Goal: Transaction & Acquisition: Purchase product/service

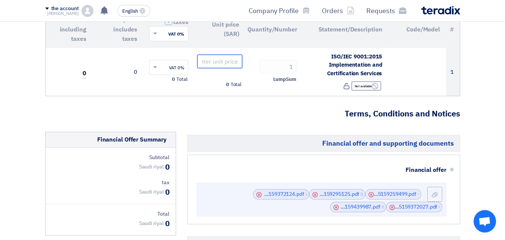
scroll to position [75, 0]
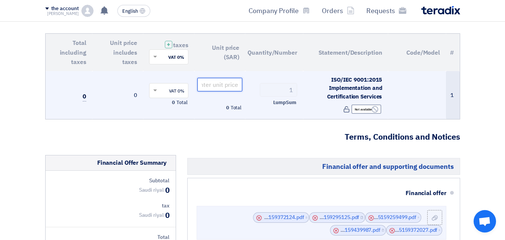
paste input "46900"
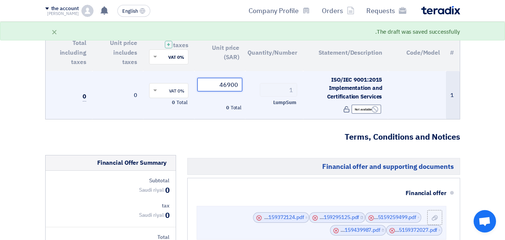
scroll to position [37, 0]
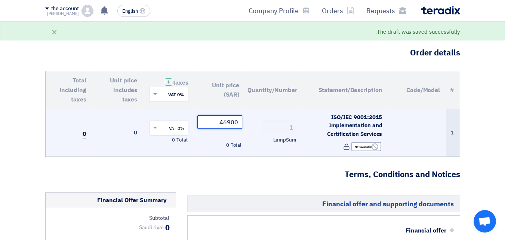
type input "46900"
click at [159, 128] on span at bounding box center [154, 128] width 9 height 7
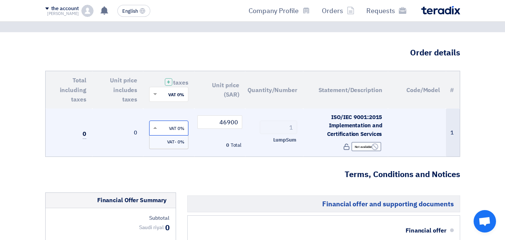
click at [174, 142] on span "0% -VAT" at bounding box center [175, 141] width 17 height 7
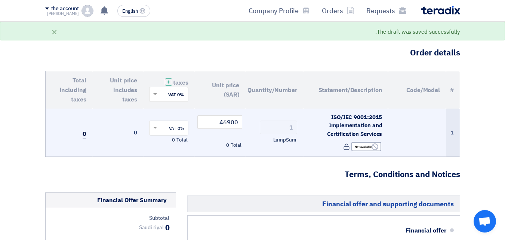
click at [151, 97] on span at bounding box center [154, 94] width 9 height 7
click at [172, 108] on span "0% -VAT" at bounding box center [175, 108] width 18 height 7
click at [77, 135] on td "0" at bounding box center [69, 132] width 47 height 48
click at [86, 132] on font "0" at bounding box center [85, 133] width 4 height 9
click at [85, 135] on font "0" at bounding box center [85, 133] width 4 height 9
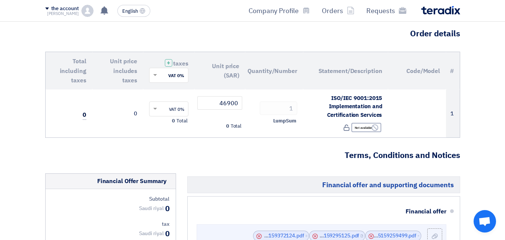
scroll to position [75, 0]
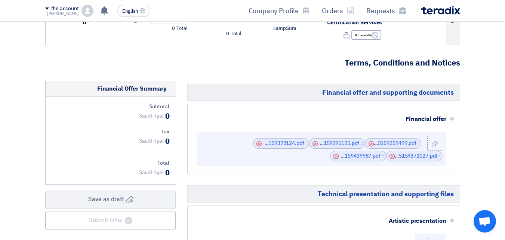
scroll to position [150, 0]
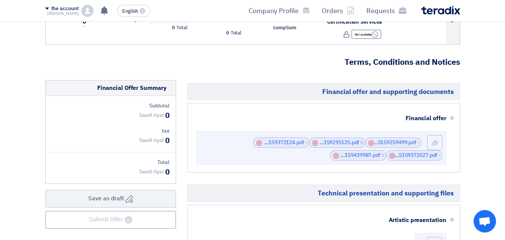
click at [134, 122] on div "Subtotal Saudi riyal 0 tax Saudi riyal 0 Total Saudi riyal" at bounding box center [111, 140] width 130 height 88
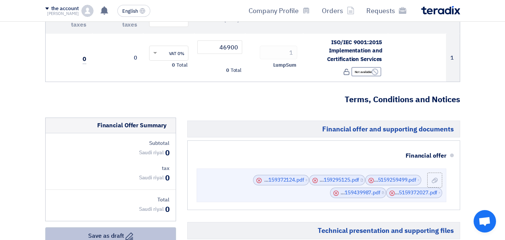
scroll to position [37, 0]
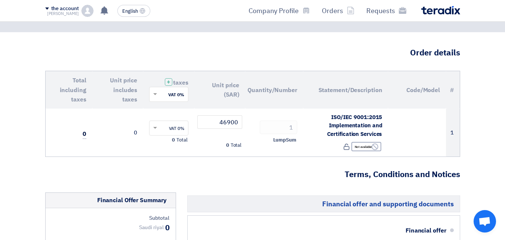
click at [175, 93] on input "text" at bounding box center [173, 95] width 24 height 12
type input "."
click at [249, 102] on th "Quantity/Number" at bounding box center [274, 89] width 58 height 37
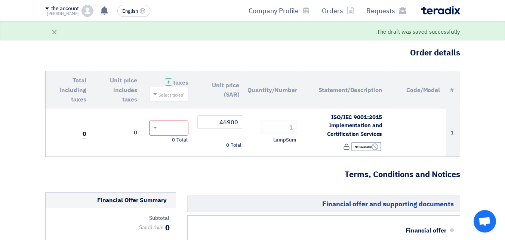
click at [159, 94] on span at bounding box center [154, 94] width 9 height 7
click at [169, 105] on span "0% -VAT" at bounding box center [175, 108] width 18 height 7
click at [205, 97] on th "Unit price (SAR)" at bounding box center [220, 89] width 51 height 37
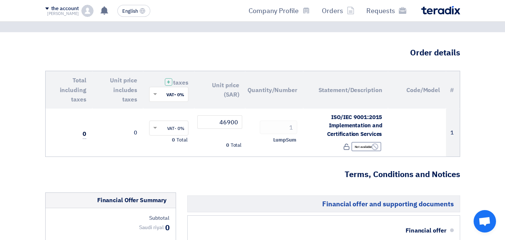
click at [181, 129] on input "text" at bounding box center [173, 129] width 24 height 12
type input "1"
click at [223, 150] on td "46900 Total 0" at bounding box center [220, 132] width 51 height 48
click at [177, 126] on input "text" at bounding box center [173, 129] width 24 height 12
click at [175, 142] on span "0% -VAT" at bounding box center [175, 141] width 17 height 7
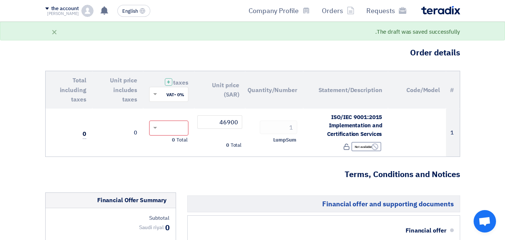
type input "5"
click at [207, 157] on div "# Code/Model Statement/Description Quantity/Number Unit price (SAR) taxes + 'Se…" at bounding box center [252, 114] width 415 height 86
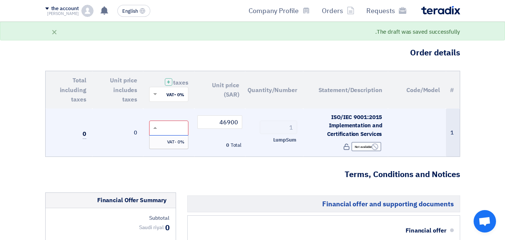
click at [171, 141] on span "0% -VAT" at bounding box center [175, 141] width 17 height 7
click at [202, 141] on div "Total 0" at bounding box center [220, 145] width 45 height 9
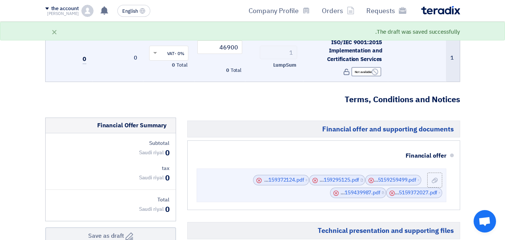
scroll to position [0, 0]
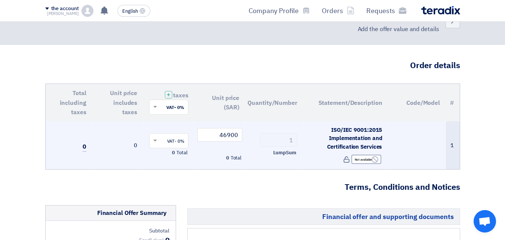
scroll to position [37, 0]
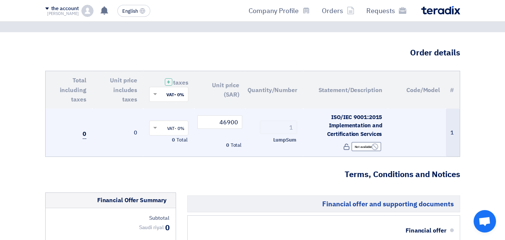
click at [86, 137] on font "0" at bounding box center [85, 133] width 4 height 9
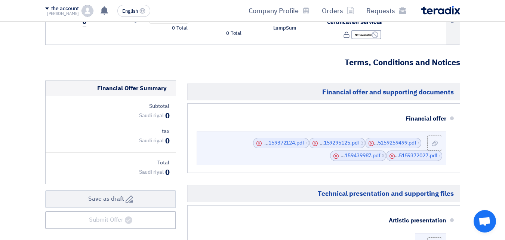
scroll to position [150, 0]
click at [164, 114] on div "Saudi riyal 0" at bounding box center [154, 115] width 31 height 11
click at [167, 116] on font "0" at bounding box center [167, 115] width 4 height 11
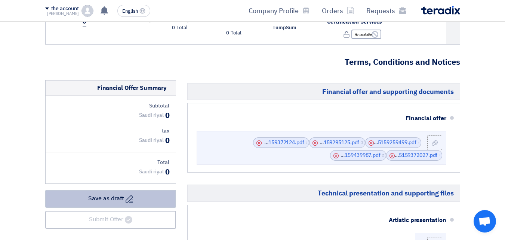
click at [137, 198] on button "Draft Save as draft" at bounding box center [110, 199] width 131 height 18
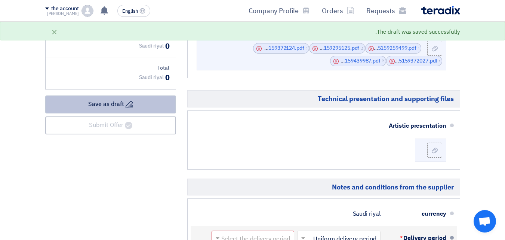
scroll to position [224, 0]
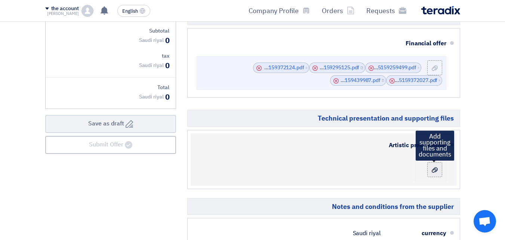
click at [429, 166] on label at bounding box center [435, 169] width 15 height 15
click at [0, 0] on input "file" at bounding box center [0, 0] width 0 height 0
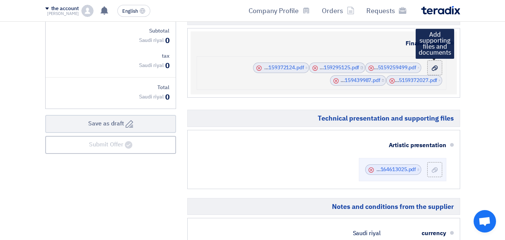
click at [431, 69] on div at bounding box center [435, 67] width 9 height 7
click at [0, 0] on input "file" at bounding box center [0, 0] width 0 height 0
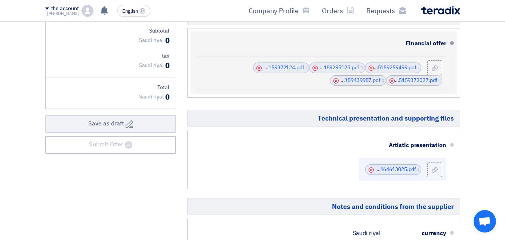
click at [260, 68] on use at bounding box center [259, 67] width 5 height 5
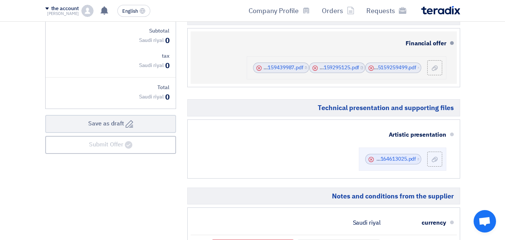
click at [260, 68] on use at bounding box center [259, 67] width 5 height 5
click at [312, 67] on div "Cancel" at bounding box center [314, 67] width 7 height 7
click at [316, 68] on icon "Cancel" at bounding box center [315, 67] width 5 height 5
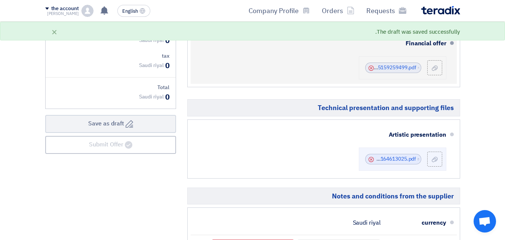
click at [370, 68] on icon "Cancel" at bounding box center [371, 67] width 5 height 5
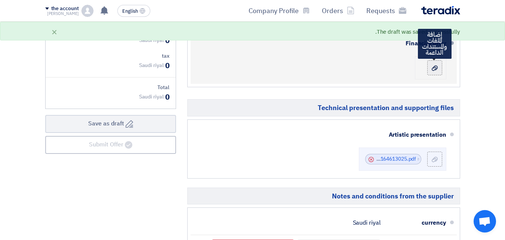
click at [431, 68] on div at bounding box center [435, 67] width 9 height 7
click at [0, 0] on input "file" at bounding box center [0, 0] width 0 height 0
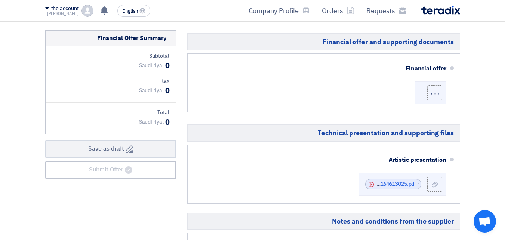
scroll to position [187, 0]
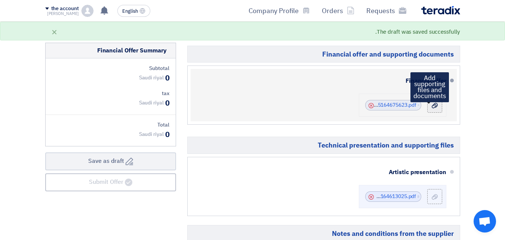
click at [436, 106] on use at bounding box center [435, 105] width 6 height 5
click at [0, 0] on input "file" at bounding box center [0, 0] width 0 height 0
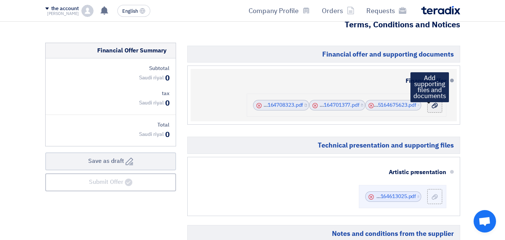
click at [438, 104] on use at bounding box center [435, 105] width 6 height 5
click at [0, 0] on input "file" at bounding box center [0, 0] width 0 height 0
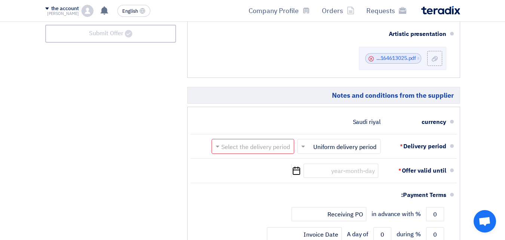
scroll to position [337, 0]
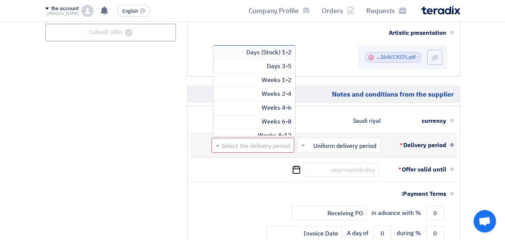
click at [270, 147] on input "text" at bounding box center [251, 146] width 79 height 11
click at [274, 106] on font "4-6 Weeks" at bounding box center [277, 107] width 30 height 9
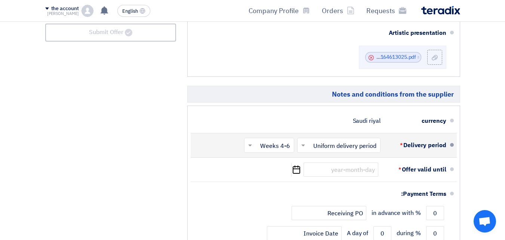
click at [346, 146] on input "text" at bounding box center [338, 146] width 80 height 11
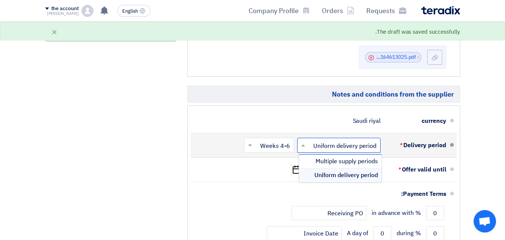
click at [350, 175] on font "Uniform delivery period" at bounding box center [347, 175] width 64 height 9
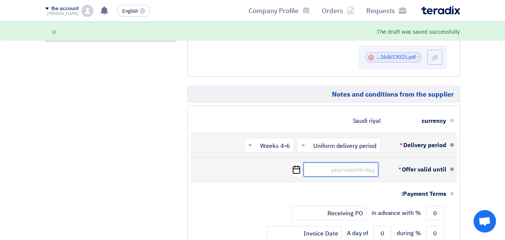
click at [346, 171] on input at bounding box center [341, 169] width 75 height 14
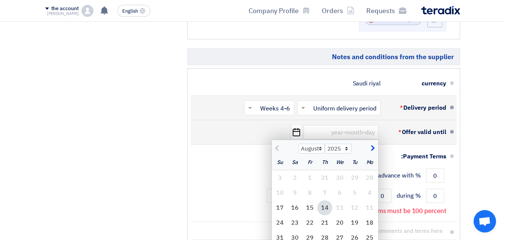
scroll to position [411, 0]
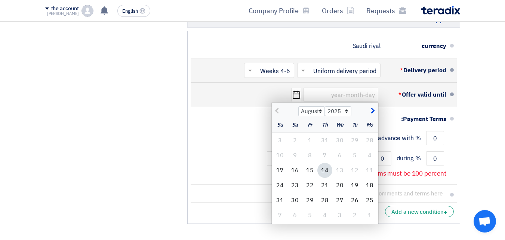
click at [374, 110] on span "button" at bounding box center [372, 111] width 4 height 8
select select "9"
click at [353, 198] on font "30" at bounding box center [354, 200] width 7 height 9
type input "9/30/2025"
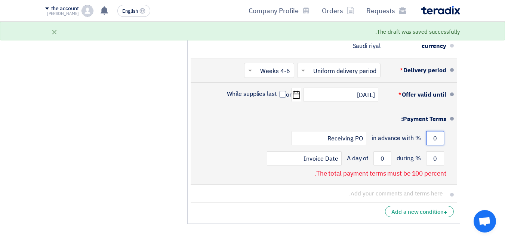
click at [436, 136] on input "0" at bounding box center [435, 138] width 18 height 14
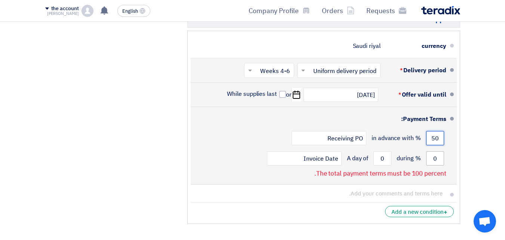
type input "50"
click at [442, 157] on input "0" at bounding box center [435, 158] width 18 height 14
type input "50"
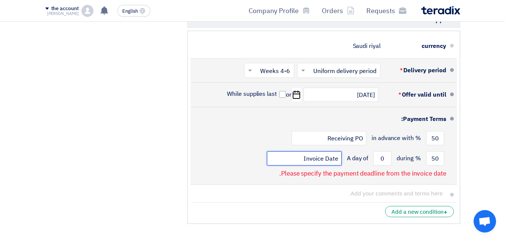
click at [325, 158] on input "Invoice Date" at bounding box center [304, 158] width 75 height 14
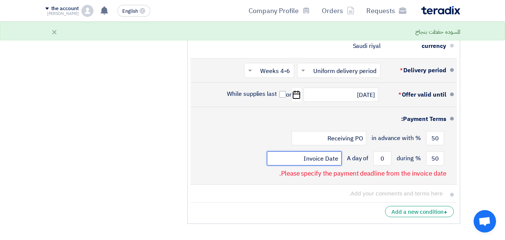
click at [338, 158] on input "Invoice Date" at bounding box center [304, 158] width 75 height 14
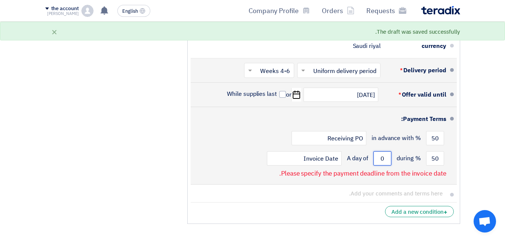
click at [385, 157] on input "0" at bounding box center [383, 158] width 18 height 14
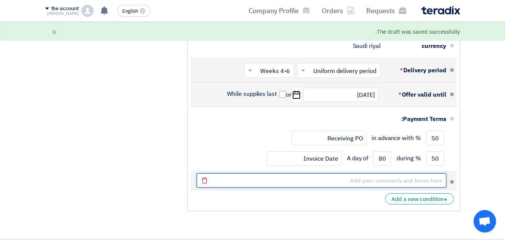
click at [411, 184] on input "text" at bounding box center [322, 180] width 250 height 14
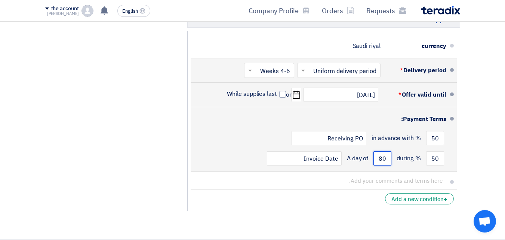
click at [388, 157] on input "80" at bounding box center [383, 158] width 18 height 14
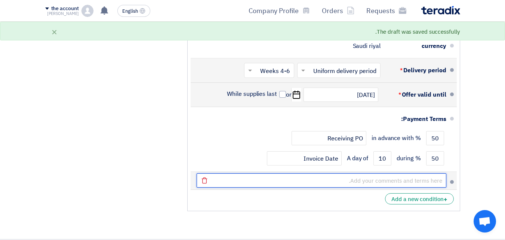
click at [389, 181] on input "text" at bounding box center [322, 180] width 250 height 14
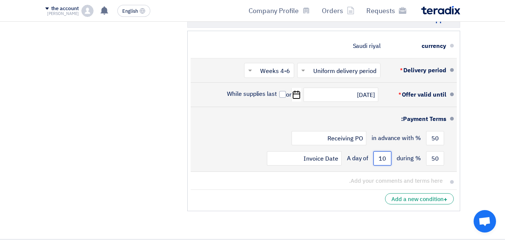
click at [388, 157] on input "10" at bounding box center [383, 158] width 18 height 14
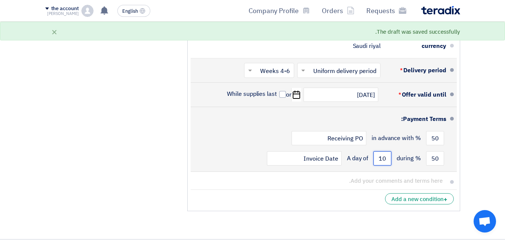
type input "0"
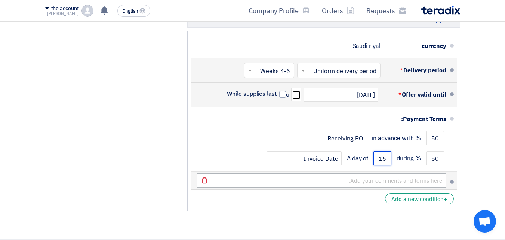
type input "15"
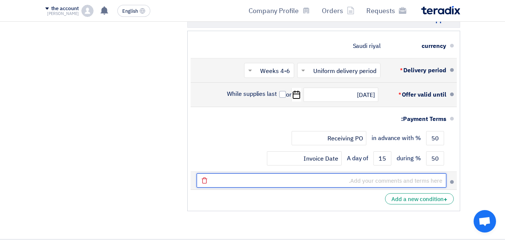
click at [389, 174] on input "text" at bounding box center [322, 180] width 250 height 14
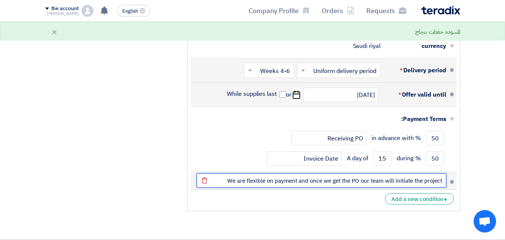
click at [442, 181] on input "We are flexible on payment and once we get the PO our team will initiate the pr…" at bounding box center [322, 180] width 250 height 14
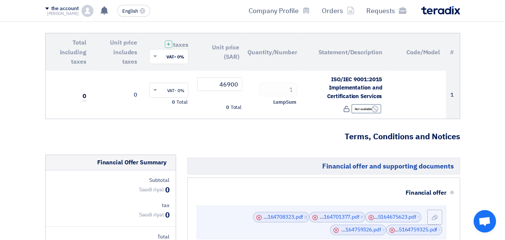
scroll to position [75, 0]
type input "We are flexible on payment and once we get the PO our team will initiate the pr…"
click at [168, 192] on font "0" at bounding box center [167, 189] width 4 height 11
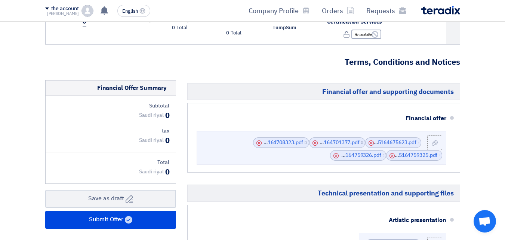
scroll to position [0, 0]
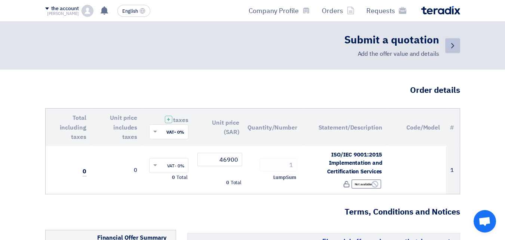
click at [451, 46] on icon "Back" at bounding box center [452, 45] width 9 height 9
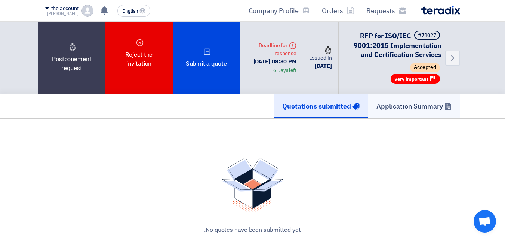
click at [387, 111] on font "Application Summary" at bounding box center [410, 106] width 67 height 10
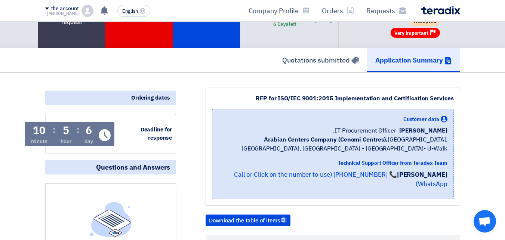
scroll to position [37, 0]
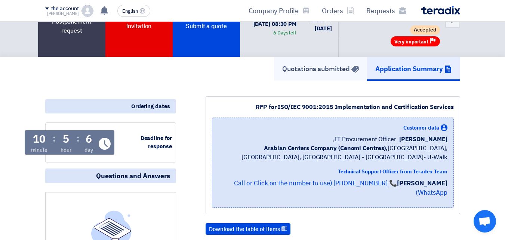
click at [295, 74] on font "Quotations submitted" at bounding box center [316, 69] width 68 height 10
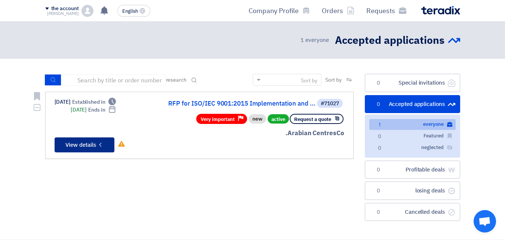
click at [77, 139] on button "Check details View details" at bounding box center [85, 144] width 60 height 15
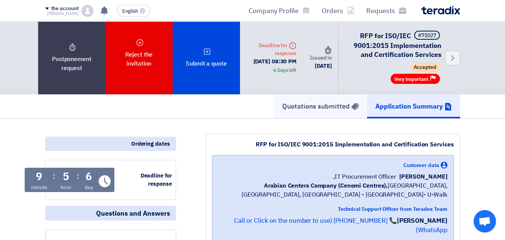
click at [336, 111] on font "Quotations submitted" at bounding box center [316, 106] width 68 height 10
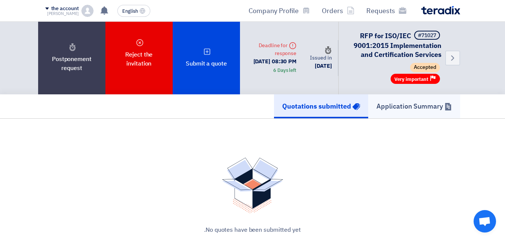
click at [388, 111] on font "Application Summary" at bounding box center [410, 106] width 67 height 10
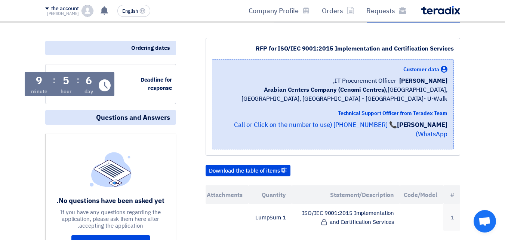
scroll to position [37, 0]
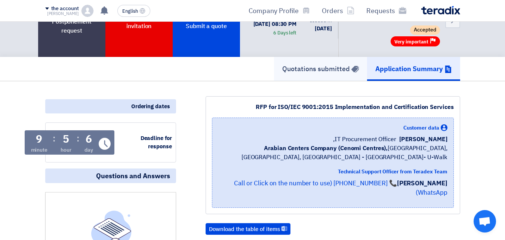
click at [295, 74] on font "Quotations submitted" at bounding box center [316, 69] width 68 height 10
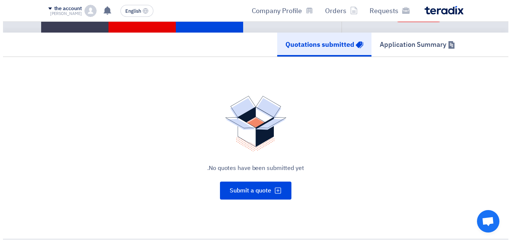
scroll to position [75, 0]
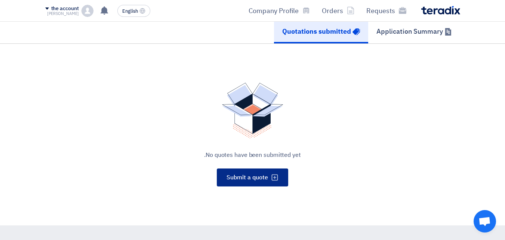
click at [260, 182] on font "Submit a quote" at bounding box center [248, 177] width 42 height 9
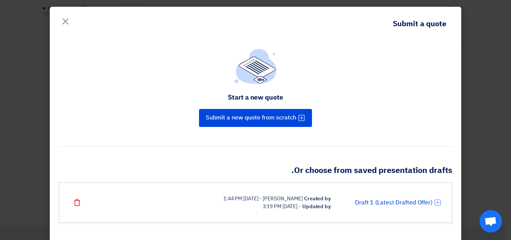
scroll to position [9, 0]
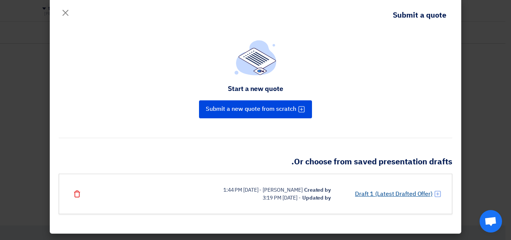
click at [397, 195] on font "Draft 1 (Latest Drafted Offer)" at bounding box center [393, 193] width 77 height 9
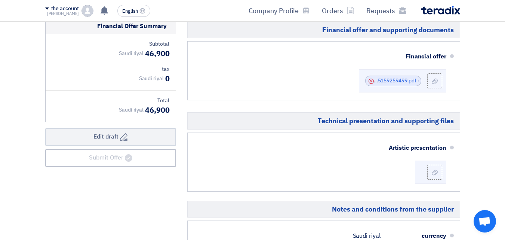
scroll to position [224, 0]
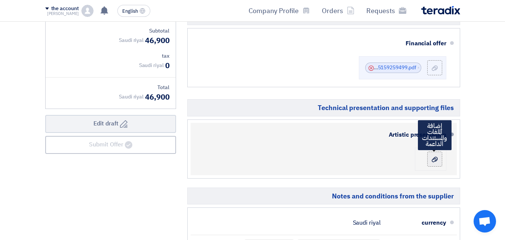
click at [435, 162] on label at bounding box center [435, 158] width 15 height 15
click at [0, 0] on input "file" at bounding box center [0, 0] width 0 height 0
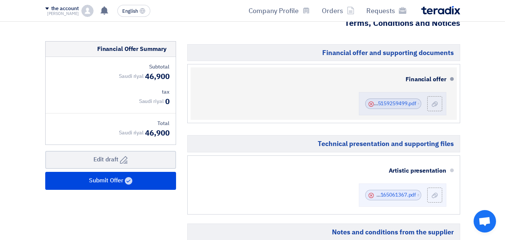
scroll to position [187, 0]
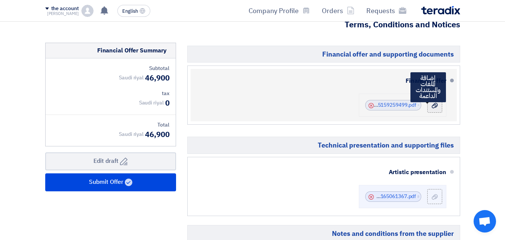
click at [435, 102] on icon at bounding box center [435, 105] width 6 height 6
click at [0, 0] on input "file" at bounding box center [0, 0] width 0 height 0
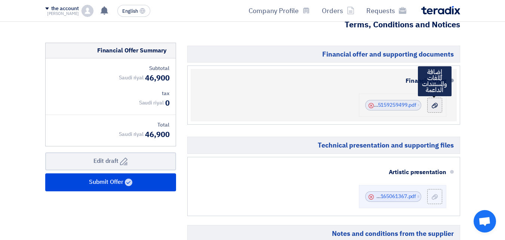
click at [439, 102] on div at bounding box center [435, 104] width 9 height 7
click at [0, 0] on input "file" at bounding box center [0, 0] width 0 height 0
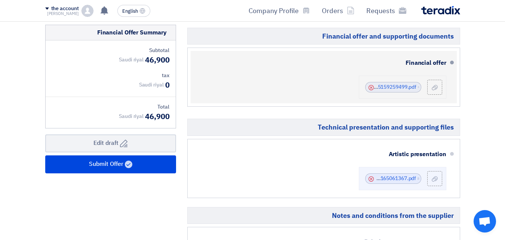
scroll to position [224, 0]
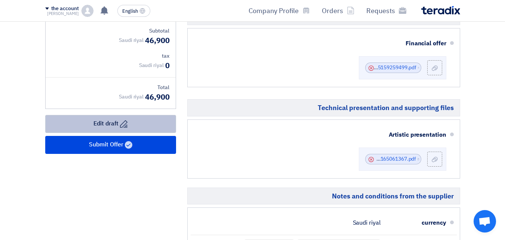
click at [147, 120] on button "Draft Edit draft" at bounding box center [110, 124] width 131 height 18
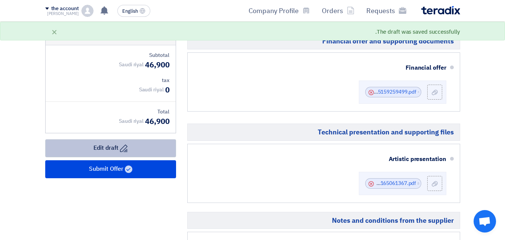
scroll to position [187, 0]
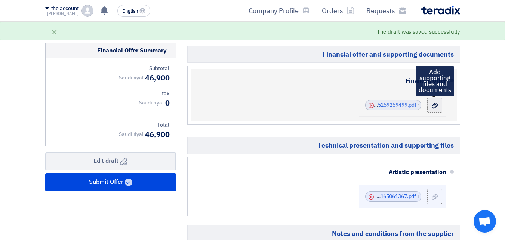
click at [438, 109] on div at bounding box center [435, 104] width 9 height 7
click at [0, 0] on input "file" at bounding box center [0, 0] width 0 height 0
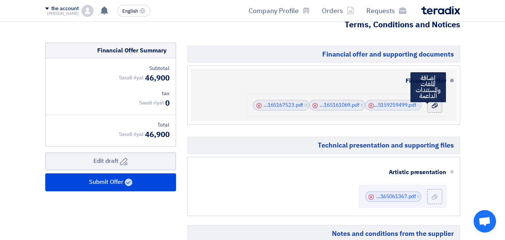
click at [434, 106] on use at bounding box center [435, 105] width 6 height 5
click at [0, 0] on input "file" at bounding box center [0, 0] width 0 height 0
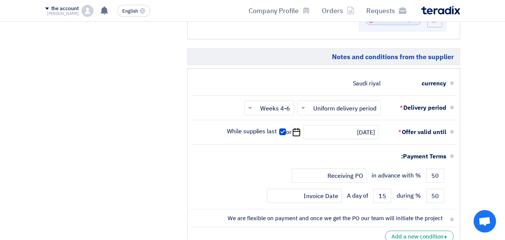
scroll to position [224, 0]
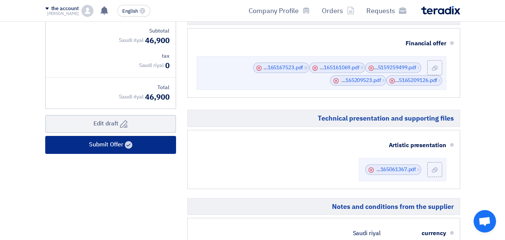
click at [132, 139] on button "Submit Offer" at bounding box center [110, 145] width 131 height 18
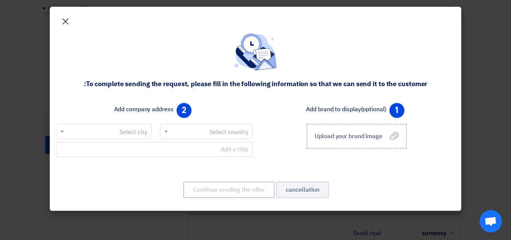
click at [67, 17] on font "×" at bounding box center [65, 21] width 9 height 22
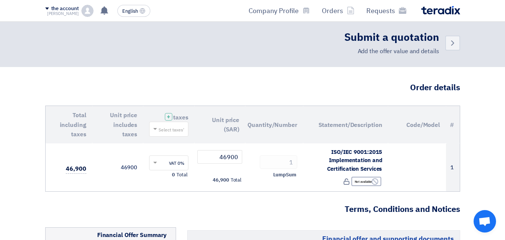
scroll to position [0, 0]
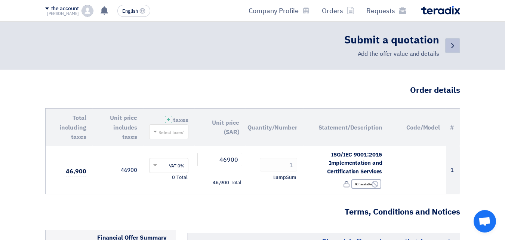
click at [450, 47] on icon "Back" at bounding box center [452, 45] width 9 height 9
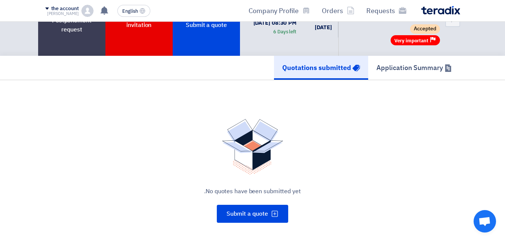
scroll to position [37, 0]
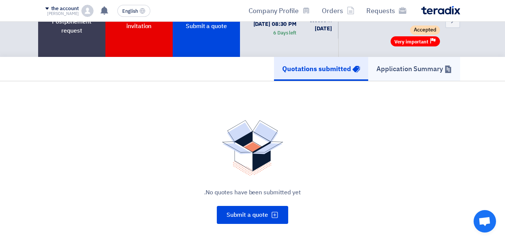
click at [413, 74] on font "Application Summary" at bounding box center [410, 69] width 67 height 10
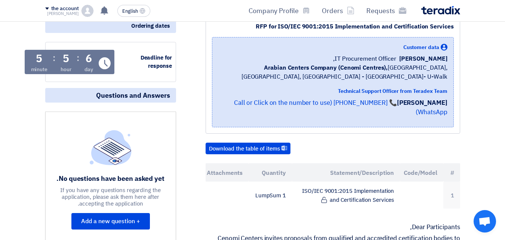
scroll to position [112, 0]
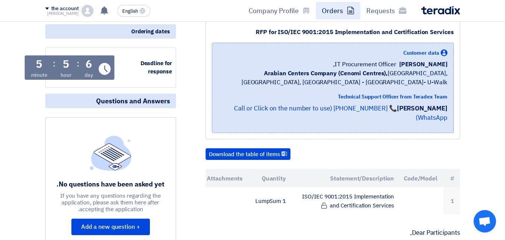
click at [322, 10] on link "Orders" at bounding box center [338, 11] width 45 height 18
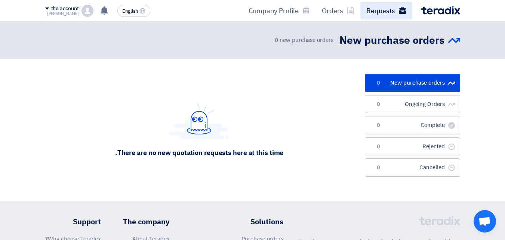
click at [383, 16] on link "Requests" at bounding box center [387, 11] width 52 height 18
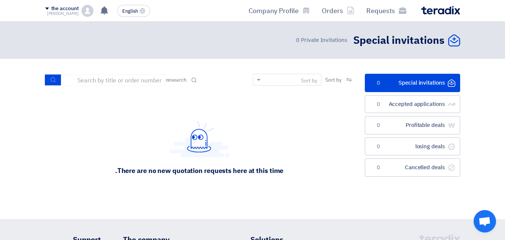
click at [76, 11] on font "[PERSON_NAME]" at bounding box center [63, 13] width 32 height 6
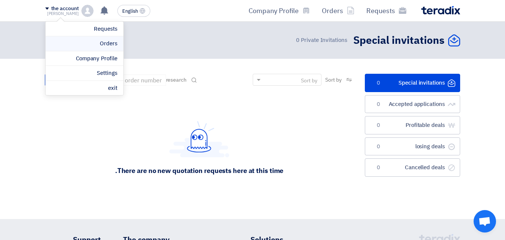
click at [88, 40] on link "Orders" at bounding box center [85, 43] width 66 height 9
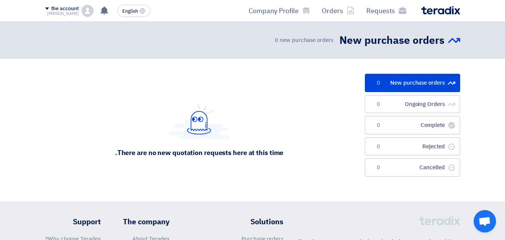
click at [73, 14] on font "[PERSON_NAME]" at bounding box center [63, 13] width 32 height 6
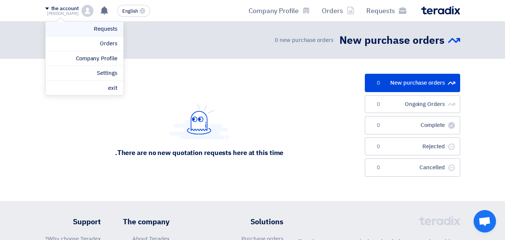
click at [84, 31] on link "Requests" at bounding box center [85, 29] width 66 height 9
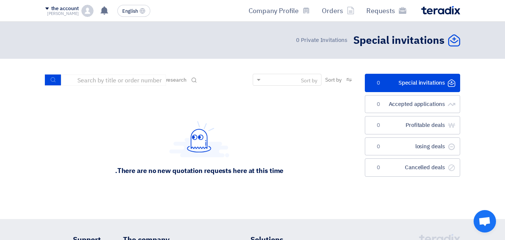
click at [90, 12] on img at bounding box center [88, 11] width 12 height 12
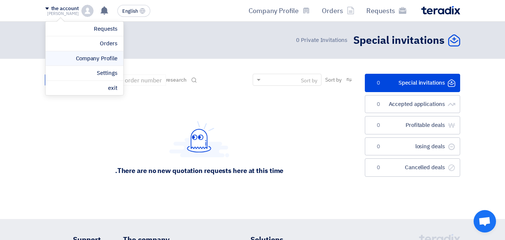
click at [108, 58] on font "Company Profile" at bounding box center [97, 58] width 42 height 8
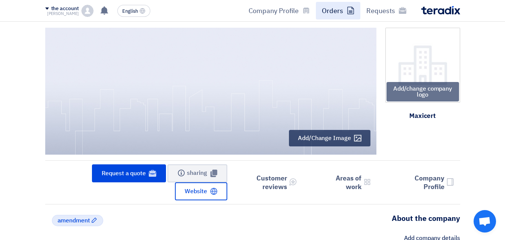
click at [347, 13] on link "Orders" at bounding box center [338, 11] width 45 height 18
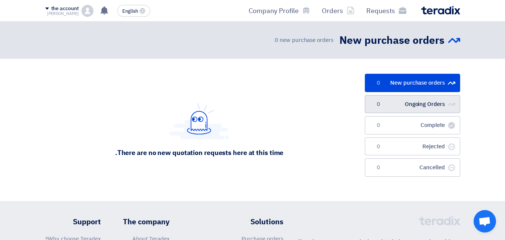
click at [420, 104] on font "Ongoing Orders" at bounding box center [425, 104] width 40 height 8
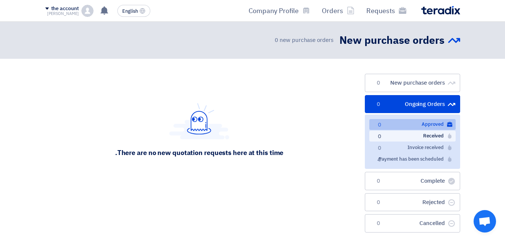
click at [423, 137] on font "Received" at bounding box center [433, 135] width 20 height 7
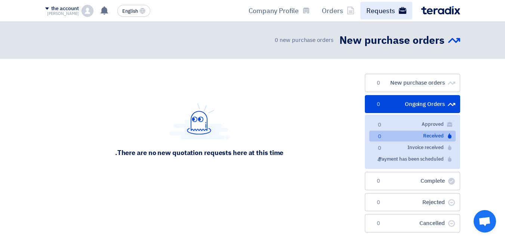
click at [405, 10] on icon at bounding box center [402, 10] width 7 height 7
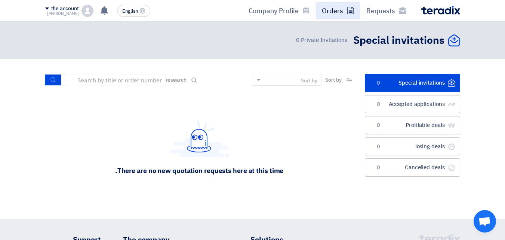
click at [333, 10] on font "Orders" at bounding box center [332, 11] width 21 height 10
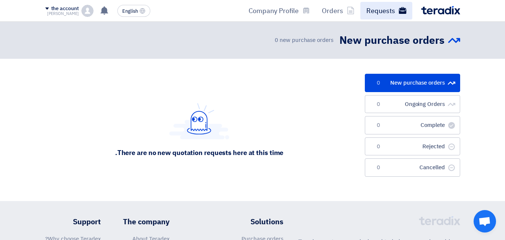
click at [396, 7] on link "Requests" at bounding box center [387, 11] width 52 height 18
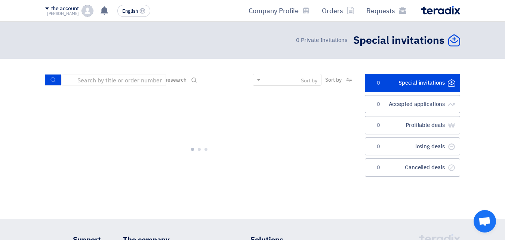
click at [431, 6] on img at bounding box center [441, 10] width 39 height 9
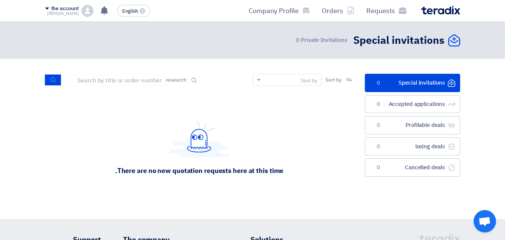
click at [433, 12] on img at bounding box center [441, 10] width 39 height 9
click at [88, 9] on img at bounding box center [88, 11] width 12 height 12
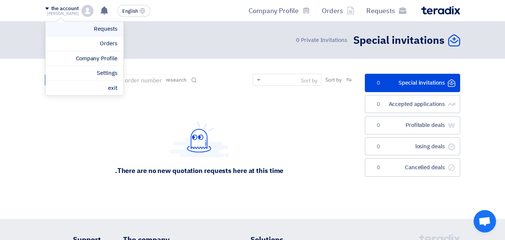
click at [102, 27] on font "Requests" at bounding box center [105, 29] width 23 height 8
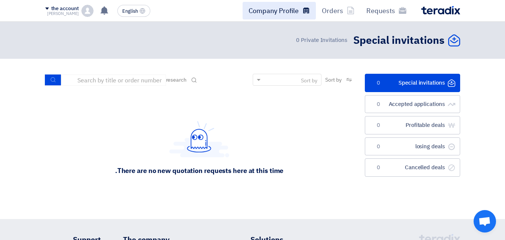
click at [292, 7] on font "Company Profile" at bounding box center [274, 11] width 50 height 10
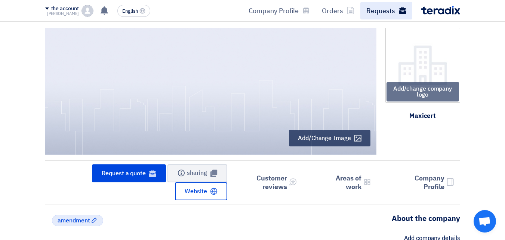
click at [394, 13] on font "Requests" at bounding box center [381, 11] width 29 height 10
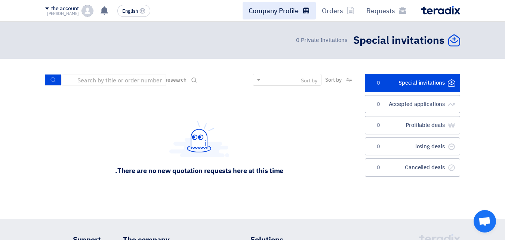
click at [281, 13] on font "Company Profile" at bounding box center [274, 11] width 50 height 10
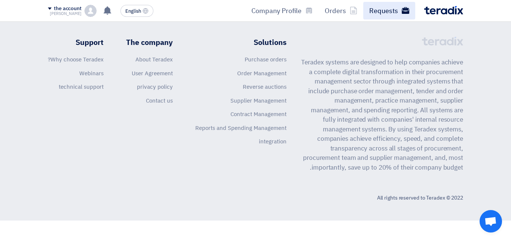
click at [389, 10] on font "Requests" at bounding box center [383, 11] width 29 height 10
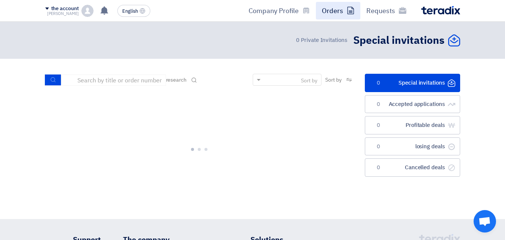
click at [334, 13] on font "Orders" at bounding box center [332, 11] width 21 height 10
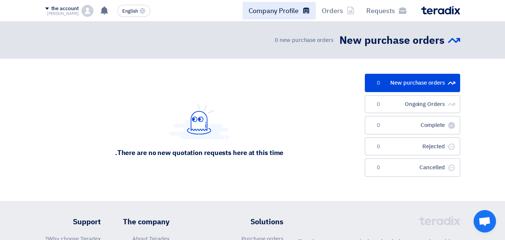
click at [266, 11] on font "Company Profile" at bounding box center [274, 11] width 50 height 10
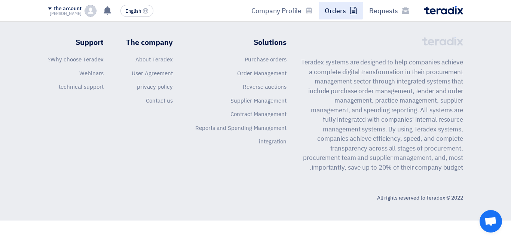
click at [339, 13] on font "Orders" at bounding box center [335, 11] width 21 height 10
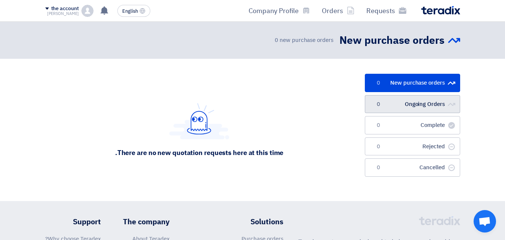
click at [411, 103] on font "Ongoing Orders" at bounding box center [425, 104] width 40 height 8
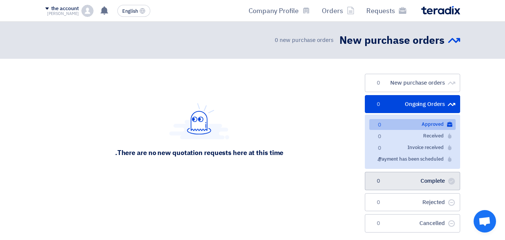
click at [432, 183] on font "Complete" at bounding box center [433, 181] width 24 height 8
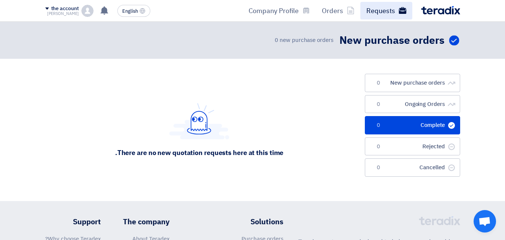
click at [397, 12] on link "Requests" at bounding box center [387, 11] width 52 height 18
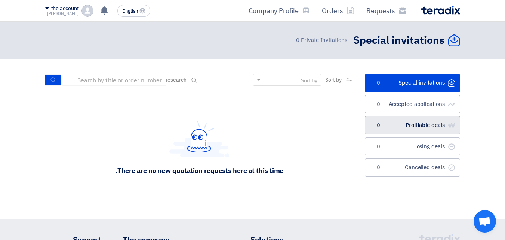
click at [413, 126] on font "Profitable deals" at bounding box center [425, 125] width 39 height 8
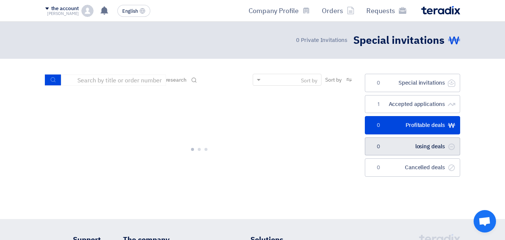
click at [416, 149] on font "losing deals" at bounding box center [431, 146] width 30 height 8
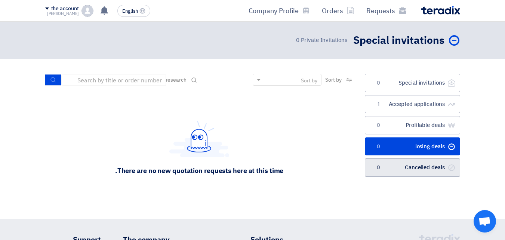
click at [417, 166] on font "Cancelled deals" at bounding box center [425, 167] width 40 height 8
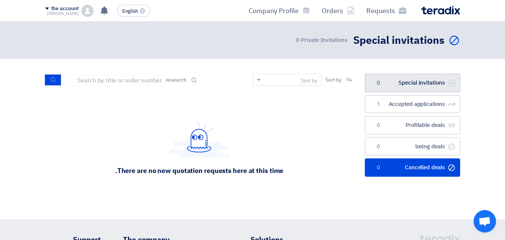
click at [394, 87] on link "الدعوات الخاصة Special invitations 0" at bounding box center [412, 83] width 95 height 18
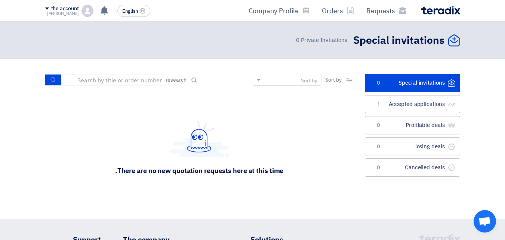
click at [74, 15] on font "[PERSON_NAME]" at bounding box center [63, 13] width 32 height 6
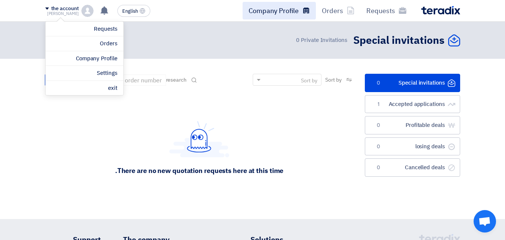
click at [307, 9] on icon at bounding box center [306, 10] width 7 height 7
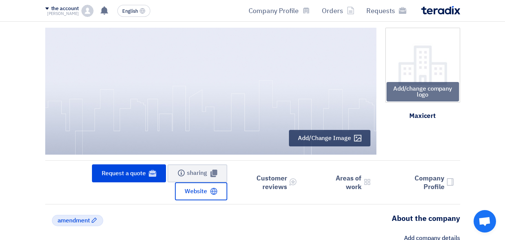
click at [428, 9] on img at bounding box center [441, 10] width 39 height 9
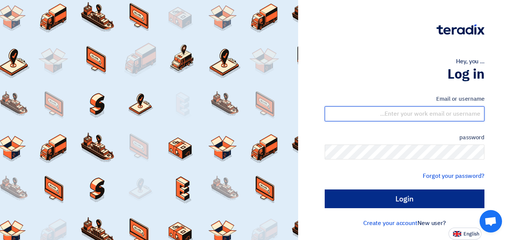
type input "[EMAIL_ADDRESS][DOMAIN_NAME]"
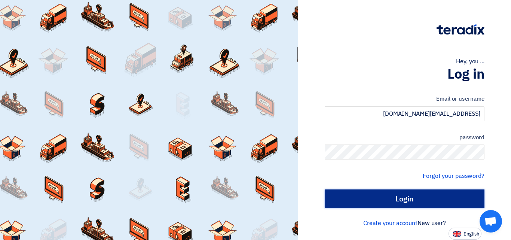
click at [419, 198] on input "Login" at bounding box center [405, 198] width 160 height 19
type input "Sign in"
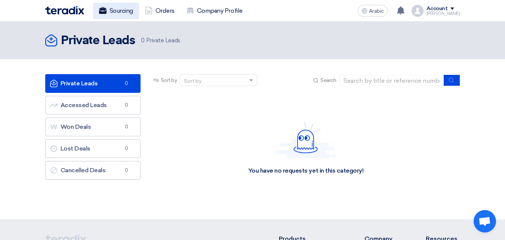
click at [131, 12] on font "Sourcing" at bounding box center [122, 10] width 24 height 7
click at [108, 7] on link "Sourcing" at bounding box center [116, 11] width 46 height 16
click at [162, 10] on font "Orders" at bounding box center [165, 10] width 19 height 7
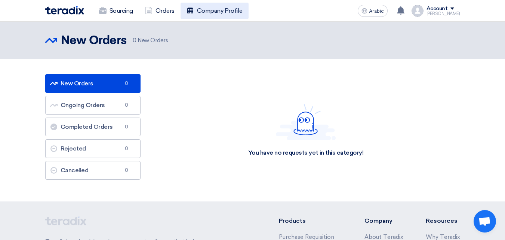
click at [205, 10] on font "Company Profile" at bounding box center [220, 10] width 46 height 7
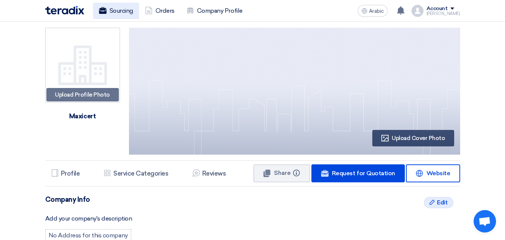
click at [133, 15] on link "Sourcing" at bounding box center [116, 11] width 46 height 16
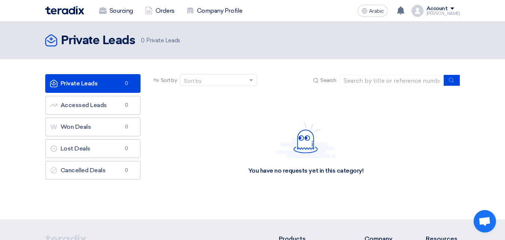
click at [66, 9] on img at bounding box center [64, 10] width 39 height 9
click at [459, 11] on div "Account" at bounding box center [444, 9] width 34 height 6
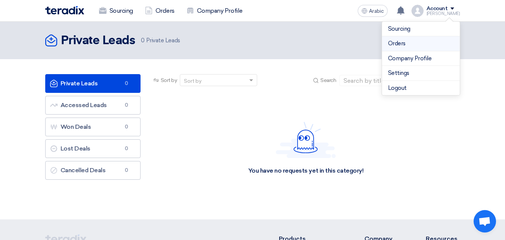
click at [404, 42] on font "Orders" at bounding box center [397, 43] width 18 height 7
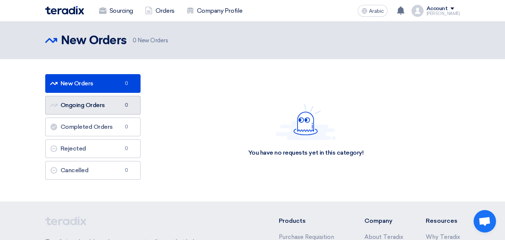
click at [104, 106] on font "Ongoing Orders" at bounding box center [83, 104] width 45 height 7
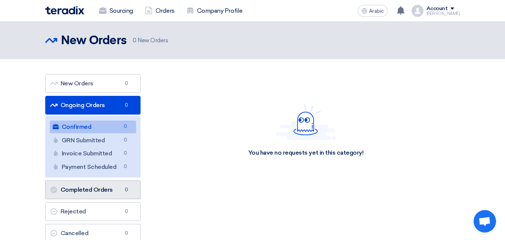
click at [88, 189] on font "Completed Orders" at bounding box center [87, 189] width 52 height 7
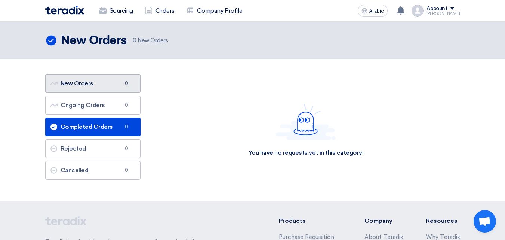
click at [86, 85] on font "New Orders" at bounding box center [77, 83] width 33 height 7
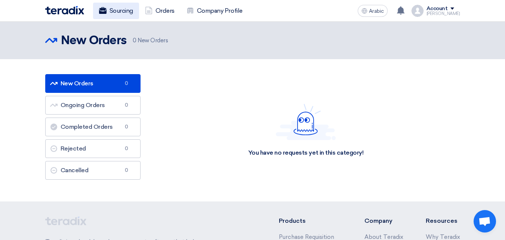
click at [117, 12] on font "Sourcing" at bounding box center [122, 10] width 24 height 7
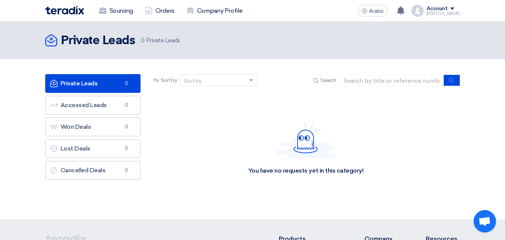
click at [440, 9] on font "Account" at bounding box center [437, 8] width 21 height 6
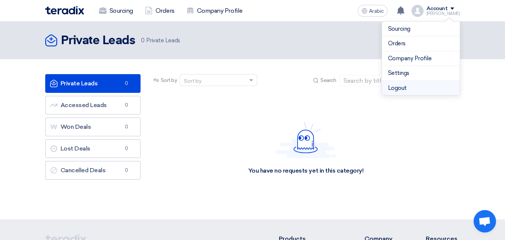
click at [409, 89] on li "Logout" at bounding box center [421, 88] width 78 height 15
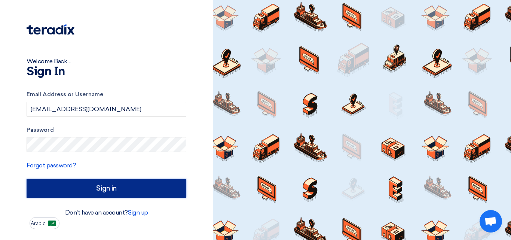
click at [131, 185] on input "Sign in" at bounding box center [107, 188] width 160 height 19
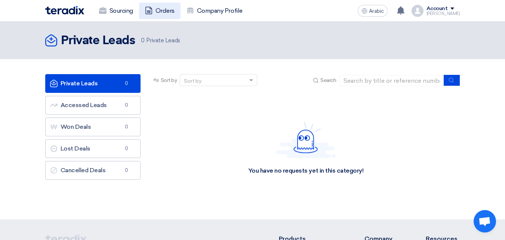
click at [157, 6] on font "Orders" at bounding box center [165, 10] width 19 height 9
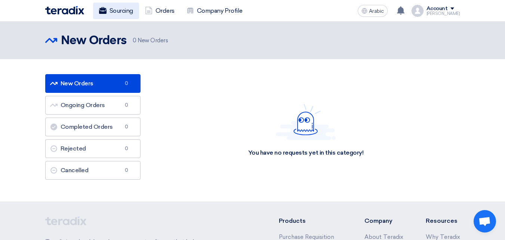
click at [126, 11] on font "Sourcing" at bounding box center [122, 10] width 24 height 7
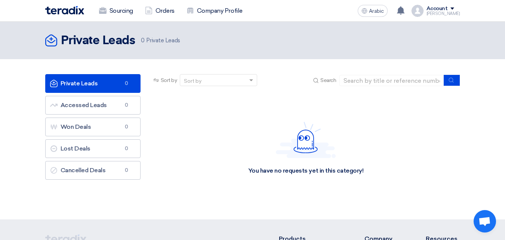
click at [457, 10] on div "Account" at bounding box center [444, 9] width 34 height 6
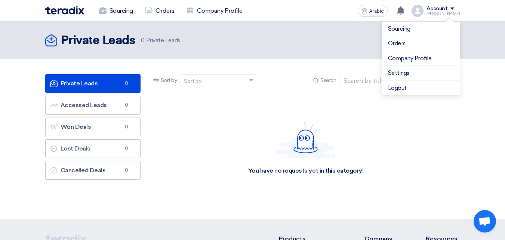
click at [269, 57] on header "Private Leads Private Leads 0 Private Leads" at bounding box center [252, 40] width 505 height 37
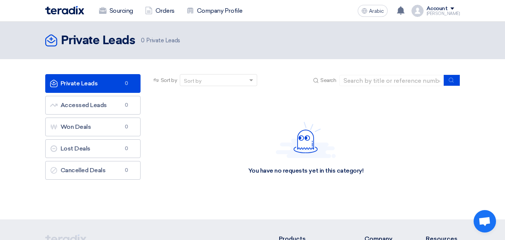
click at [83, 13] on img at bounding box center [64, 10] width 39 height 9
click at [129, 9] on font "Sourcing" at bounding box center [122, 10] width 24 height 7
click at [464, 9] on div "Sourcing Orders Company Profile Arabic A has updated his request RFP for ISO/IE…" at bounding box center [253, 10] width 426 height 21
click at [457, 10] on div "Account" at bounding box center [444, 9] width 34 height 6
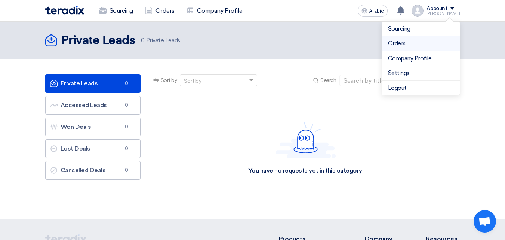
click at [401, 47] on link "Orders" at bounding box center [421, 43] width 66 height 9
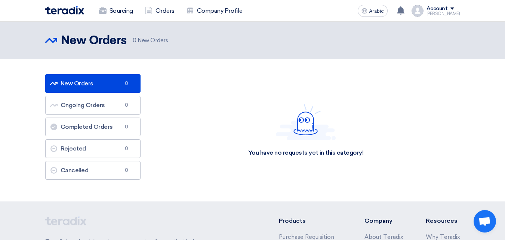
click at [82, 11] on img at bounding box center [64, 10] width 39 height 9
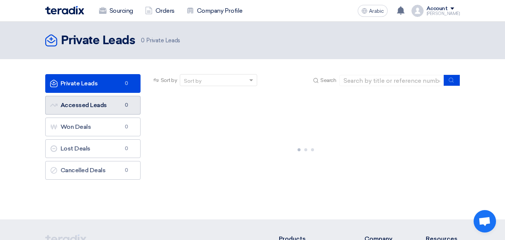
click at [102, 107] on font "Accessed Leads" at bounding box center [84, 104] width 46 height 7
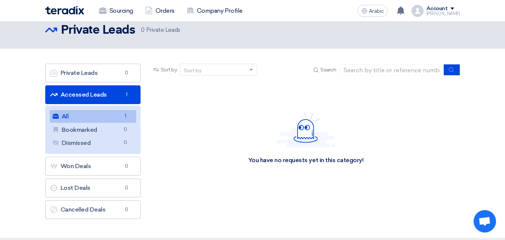
scroll to position [37, 0]
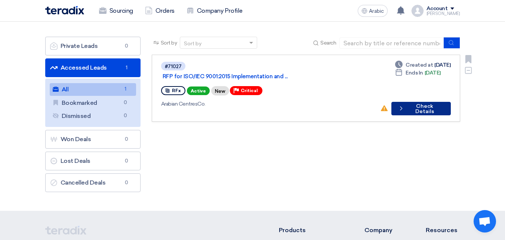
click at [417, 103] on font "Check Details" at bounding box center [425, 109] width 19 height 12
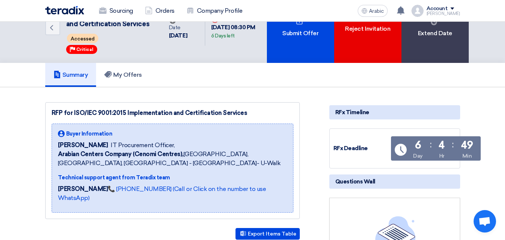
scroll to position [37, 0]
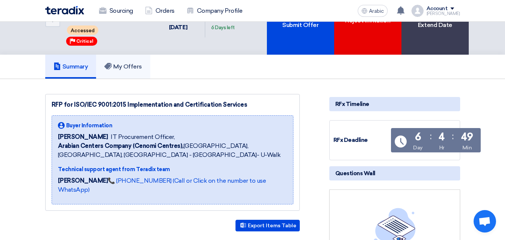
click at [139, 70] on font "My Offers" at bounding box center [127, 66] width 29 height 7
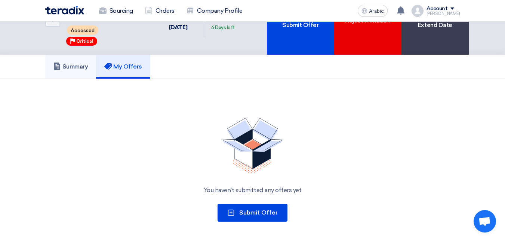
click at [87, 69] on font "Summary" at bounding box center [75, 66] width 26 height 7
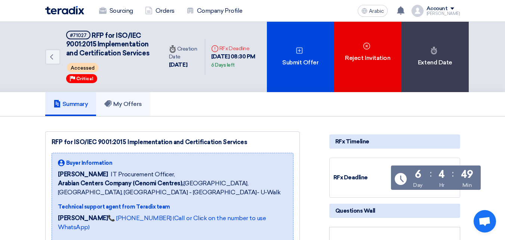
click at [119, 102] on font "My Offers" at bounding box center [127, 103] width 29 height 7
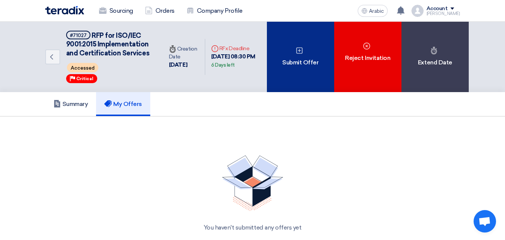
click at [299, 77] on div "Submit Offer" at bounding box center [300, 57] width 67 height 70
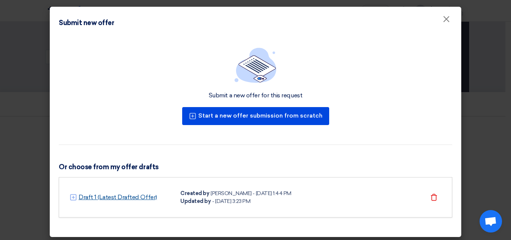
click at [123, 199] on font "Draft 1 (Latest Drafted Offer)" at bounding box center [118, 196] width 79 height 7
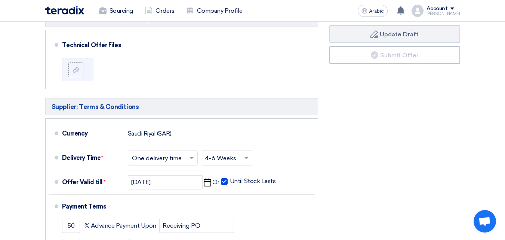
scroll to position [187, 0]
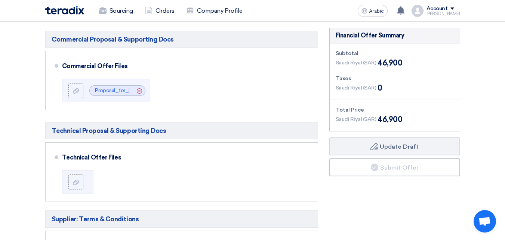
click at [395, 59] on font "46,900" at bounding box center [390, 62] width 25 height 9
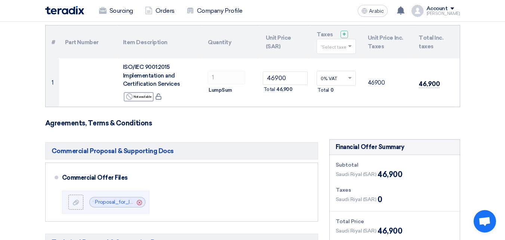
scroll to position [0, 0]
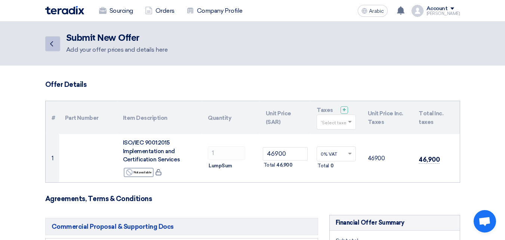
click at [52, 46] on icon "Back" at bounding box center [51, 43] width 9 height 9
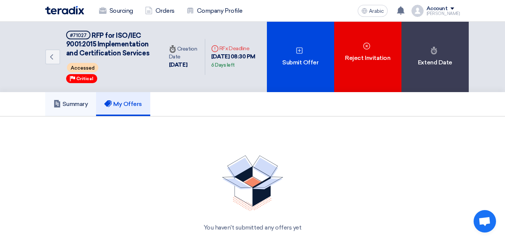
click at [85, 107] on h5 "Summary" at bounding box center [70, 103] width 35 height 7
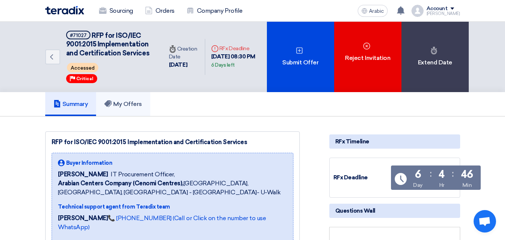
click at [137, 104] on font "My Offers" at bounding box center [127, 103] width 29 height 7
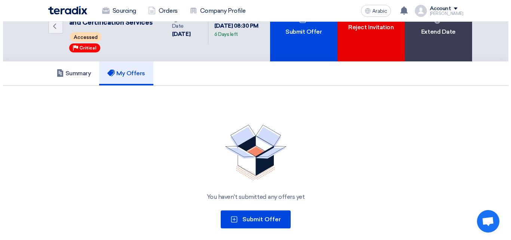
scroll to position [75, 0]
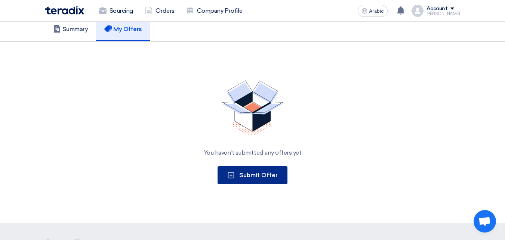
click at [245, 180] on button "Submit Offer" at bounding box center [253, 175] width 70 height 18
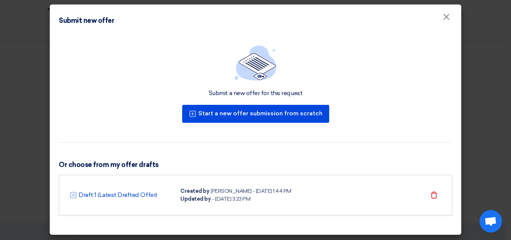
scroll to position [3, 0]
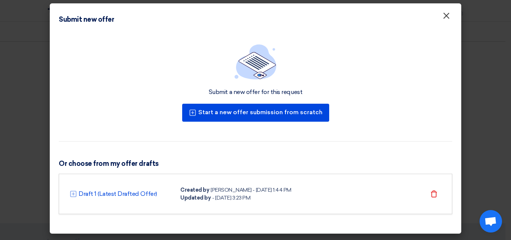
click at [445, 15] on font "×" at bounding box center [446, 17] width 7 height 15
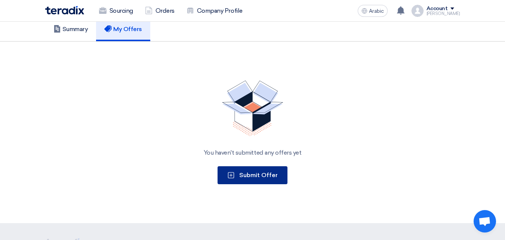
click at [249, 178] on button "Submit Offer" at bounding box center [253, 175] width 70 height 18
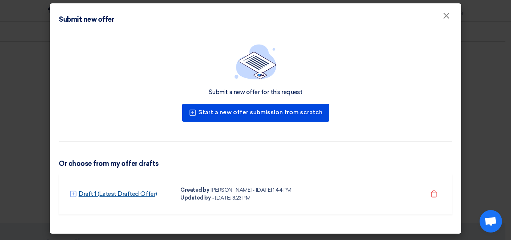
click at [122, 190] on font "Draft 1 (Latest Drafted Offer)" at bounding box center [118, 193] width 79 height 7
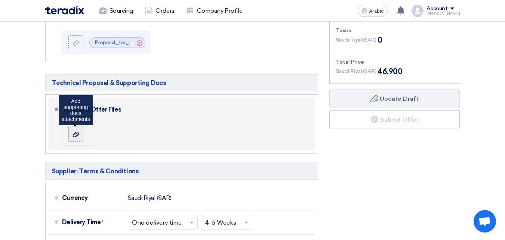
scroll to position [224, 0]
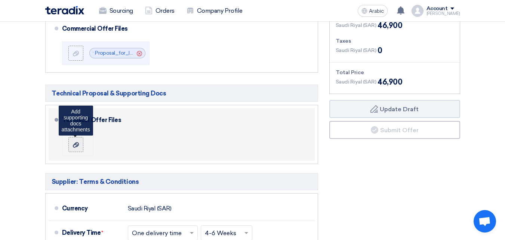
click at [68, 145] on label at bounding box center [75, 144] width 15 height 15
click at [0, 0] on input "file" at bounding box center [0, 0] width 0 height 0
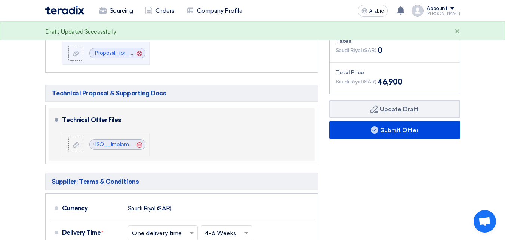
click at [141, 146] on icon "Cancel" at bounding box center [139, 144] width 5 height 5
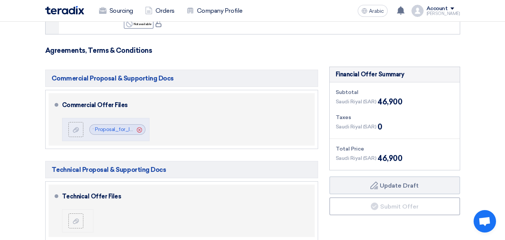
scroll to position [187, 0]
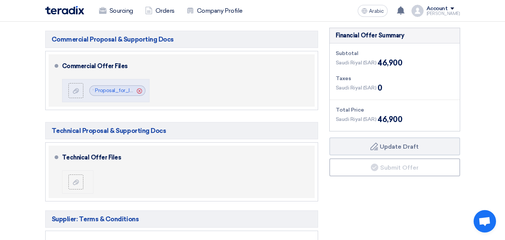
click at [56, 65] on span at bounding box center [57, 66] width 4 height 4
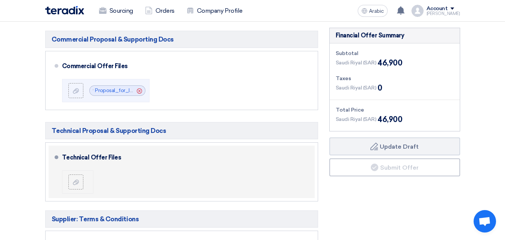
click at [57, 164] on li "Technical Offer Files" at bounding box center [182, 172] width 266 height 52
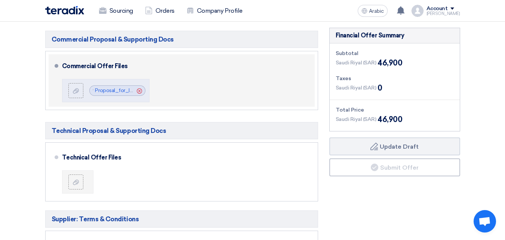
click at [82, 61] on div "Commercial Offer Files" at bounding box center [184, 66] width 244 height 18
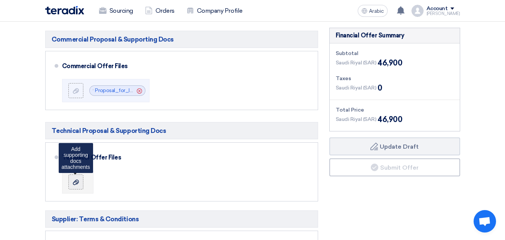
click at [83, 183] on label at bounding box center [75, 181] width 15 height 15
click at [0, 0] on input "file" at bounding box center [0, 0] width 0 height 0
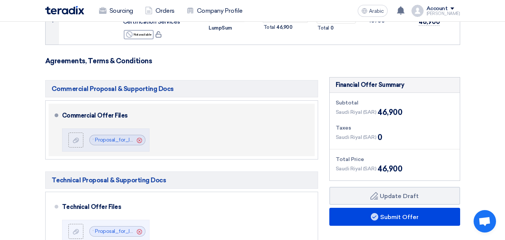
scroll to position [150, 0]
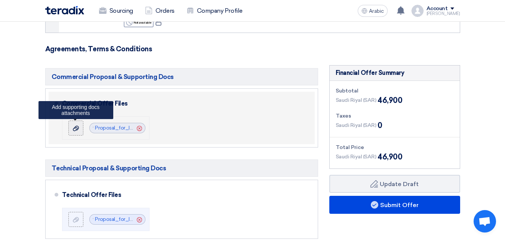
click at [81, 130] on label at bounding box center [75, 127] width 15 height 15
click at [0, 0] on input "file" at bounding box center [0, 0] width 0 height 0
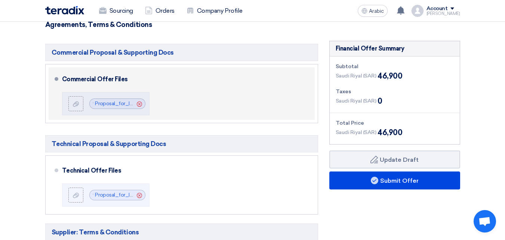
scroll to position [187, 0]
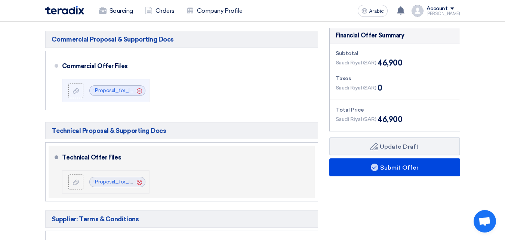
click at [142, 181] on use at bounding box center [139, 181] width 5 height 5
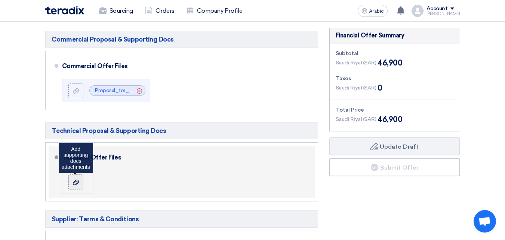
click at [81, 178] on label at bounding box center [75, 181] width 15 height 15
click at [0, 0] on input "file" at bounding box center [0, 0] width 0 height 0
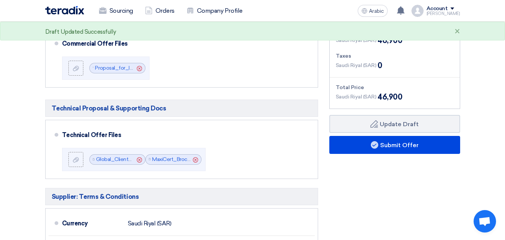
scroll to position [224, 0]
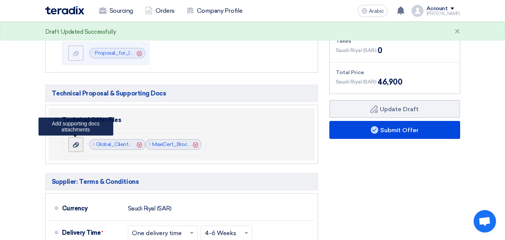
click at [76, 145] on icon at bounding box center [76, 145] width 6 height 6
click at [0, 0] on input "file" at bounding box center [0, 0] width 0 height 0
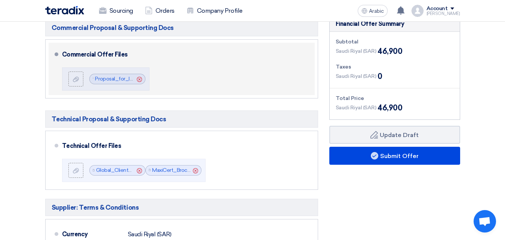
scroll to position [187, 0]
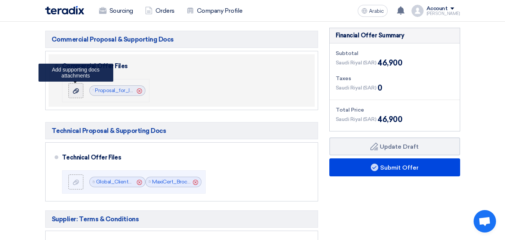
click at [78, 86] on label at bounding box center [75, 90] width 15 height 15
click at [0, 0] on input "file" at bounding box center [0, 0] width 0 height 0
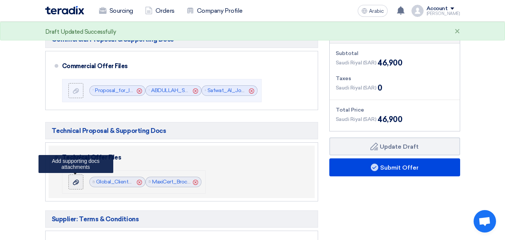
click at [76, 183] on use at bounding box center [76, 181] width 6 height 5
click at [0, 0] on input "file" at bounding box center [0, 0] width 0 height 0
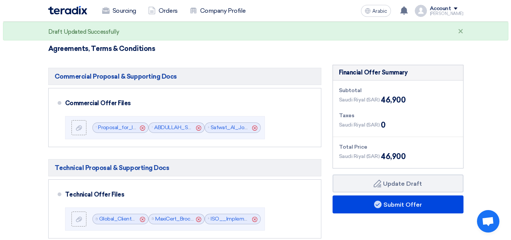
scroll to position [150, 0]
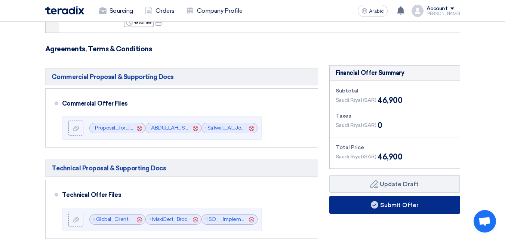
click at [359, 203] on button "Submit Offer" at bounding box center [395, 205] width 131 height 18
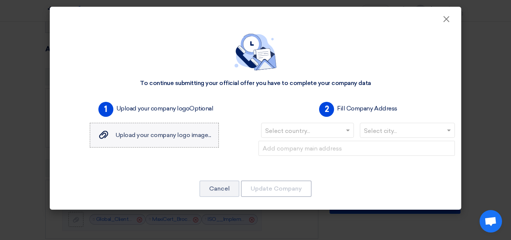
click at [147, 139] on div "Upload your company logo image... Upload your company logo image..." at bounding box center [154, 135] width 113 height 9
click at [0, 0] on input "Upload your company logo image... Upload your company logo image..." at bounding box center [0, 0] width 0 height 0
click at [288, 135] on input "text" at bounding box center [303, 131] width 77 height 12
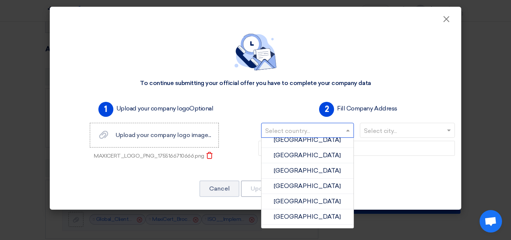
scroll to position [973, 0]
click at [313, 172] on div "India" at bounding box center [307, 169] width 92 height 15
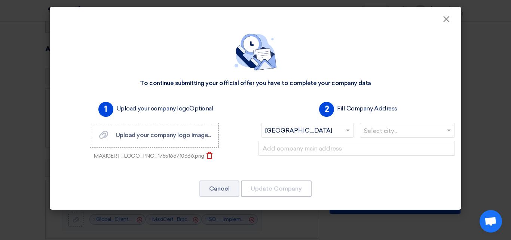
click at [370, 128] on input "text" at bounding box center [404, 131] width 80 height 12
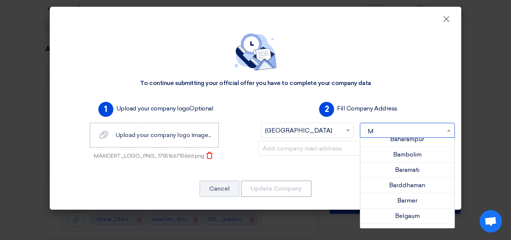
scroll to position [0, 0]
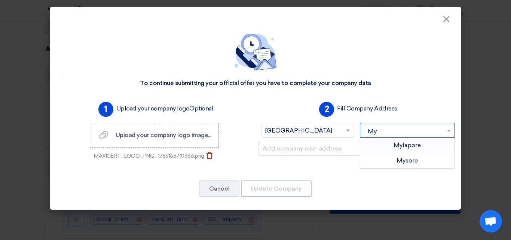
type input "Mys"
click at [397, 141] on font "Mysore" at bounding box center [407, 144] width 21 height 7
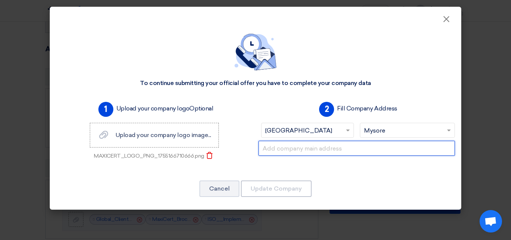
click at [374, 145] on input "text" at bounding box center [356, 148] width 196 height 15
paste input "level 1 and 2, NK Towers, Ring Rd, 2nd Stage, Rajiv Nagar, Mysuru, Karnataka 57…"
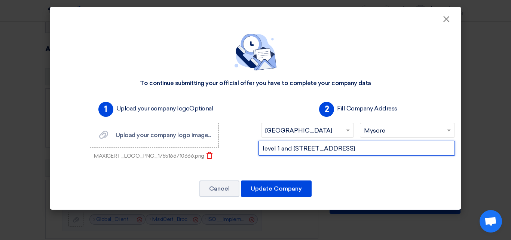
scroll to position [0, 77]
type input "level 1 and 2, NK Towers, Ring Rd, 2nd Stage, Rajiv Nagar, Mysuru, Karnataka 57…"
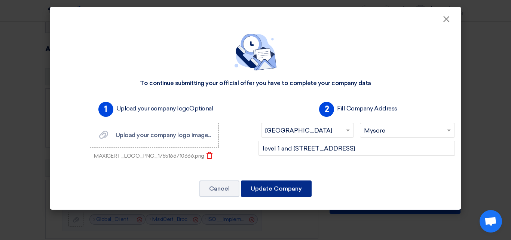
scroll to position [0, 0]
click at [280, 187] on font "Update Company" at bounding box center [276, 188] width 51 height 7
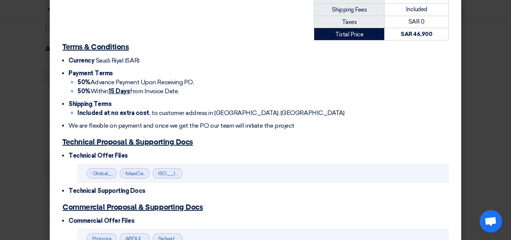
scroll to position [254, 0]
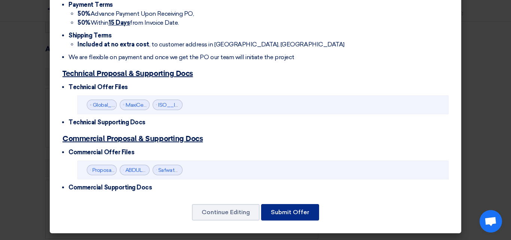
click at [282, 215] on font "Submit Offer" at bounding box center [290, 211] width 39 height 7
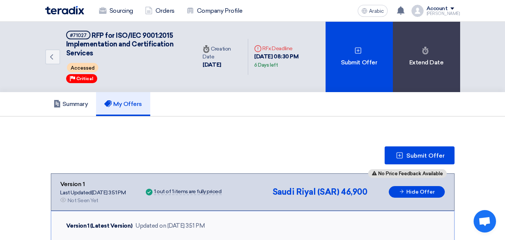
click at [442, 11] on font "[PERSON_NAME]" at bounding box center [444, 13] width 34 height 5
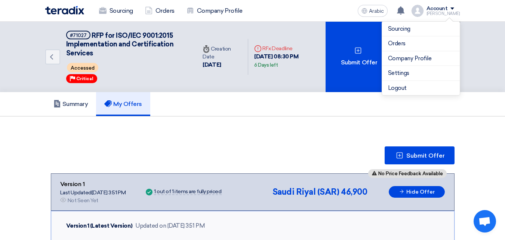
click at [254, 46] on icon "Deadline" at bounding box center [257, 48] width 7 height 7
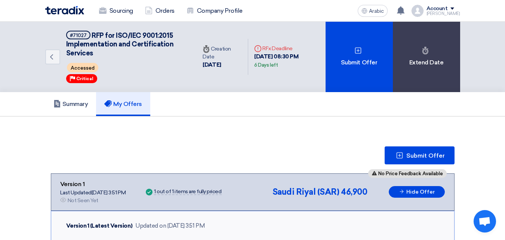
click at [254, 48] on icon "Deadline" at bounding box center [257, 48] width 7 height 7
click at [450, 15] on font "[PERSON_NAME]" at bounding box center [444, 13] width 34 height 5
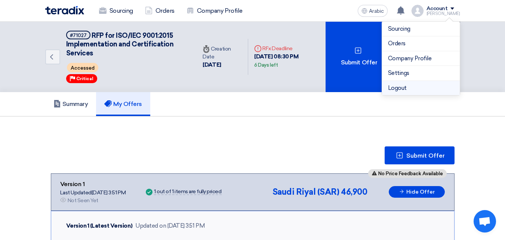
click at [406, 90] on font "Logout" at bounding box center [397, 88] width 19 height 7
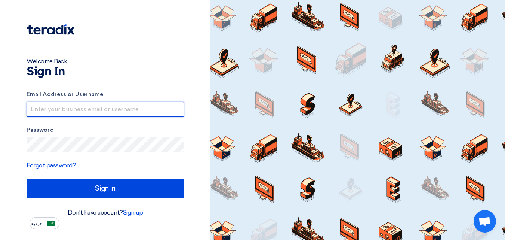
type input "max4@maxicert.com"
